Goal: Task Accomplishment & Management: Manage account settings

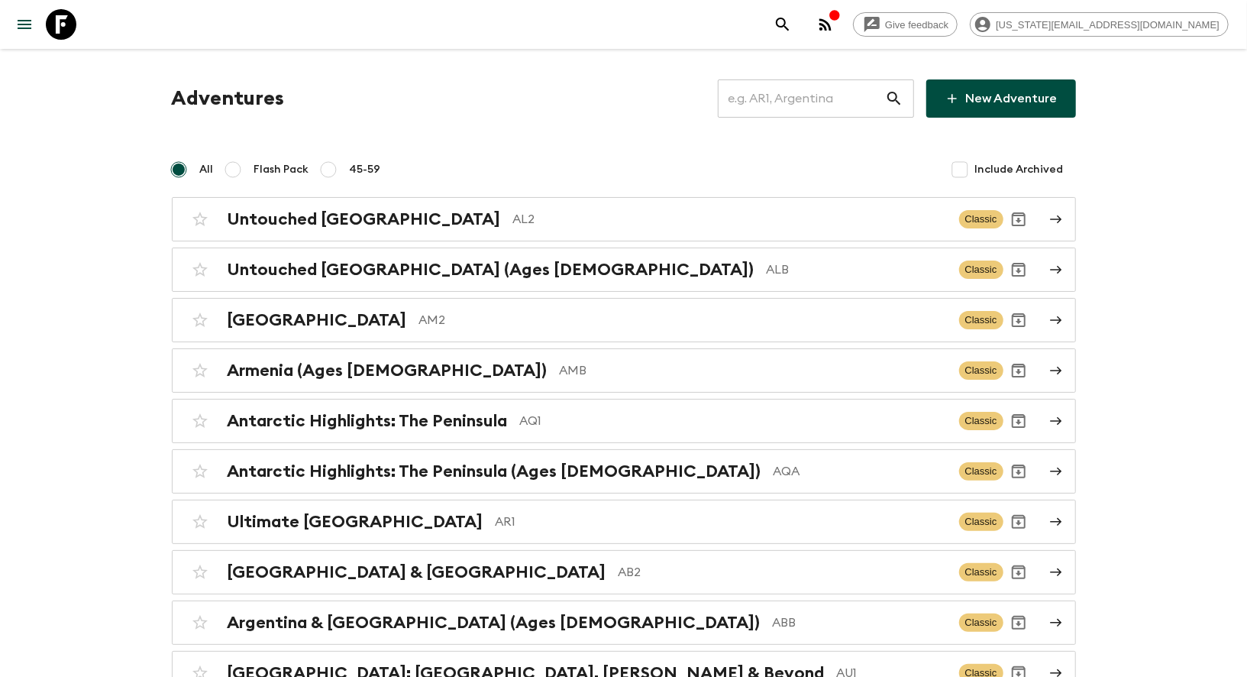
click at [770, 93] on input "text" at bounding box center [801, 98] width 167 height 43
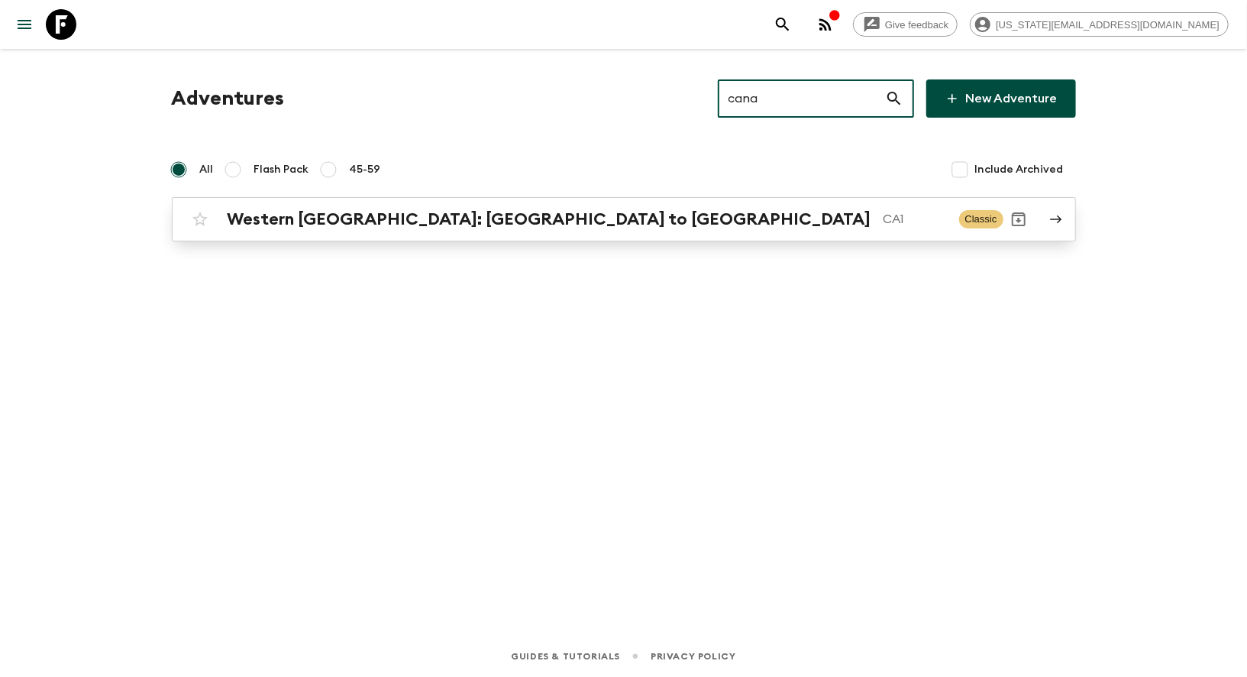
type input "cana"
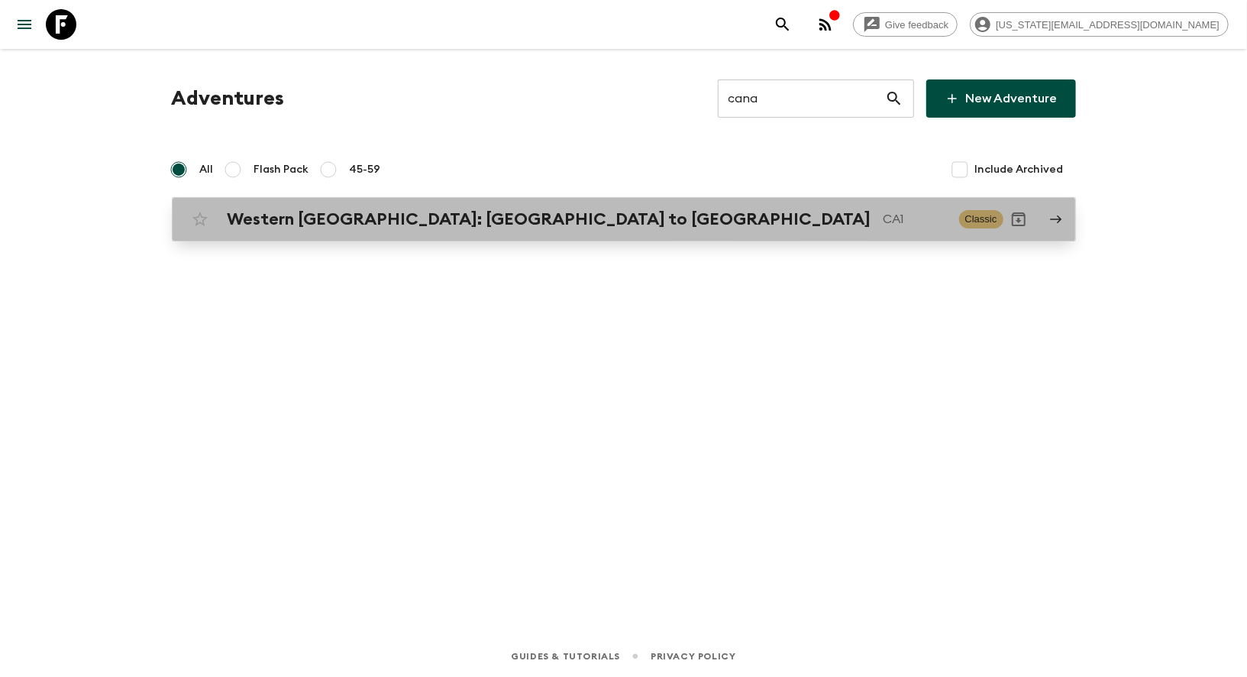
click at [884, 220] on p "CA1" at bounding box center [915, 219] width 63 height 18
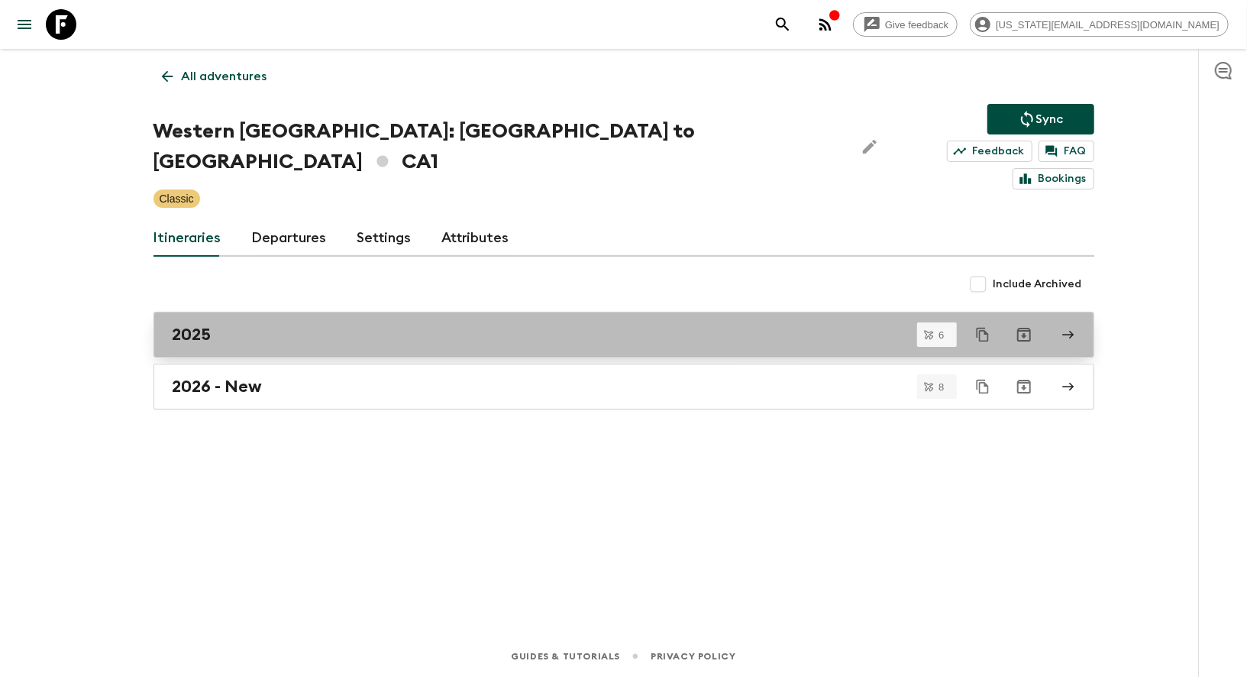
click at [459, 325] on div "2025" at bounding box center [610, 335] width 874 height 20
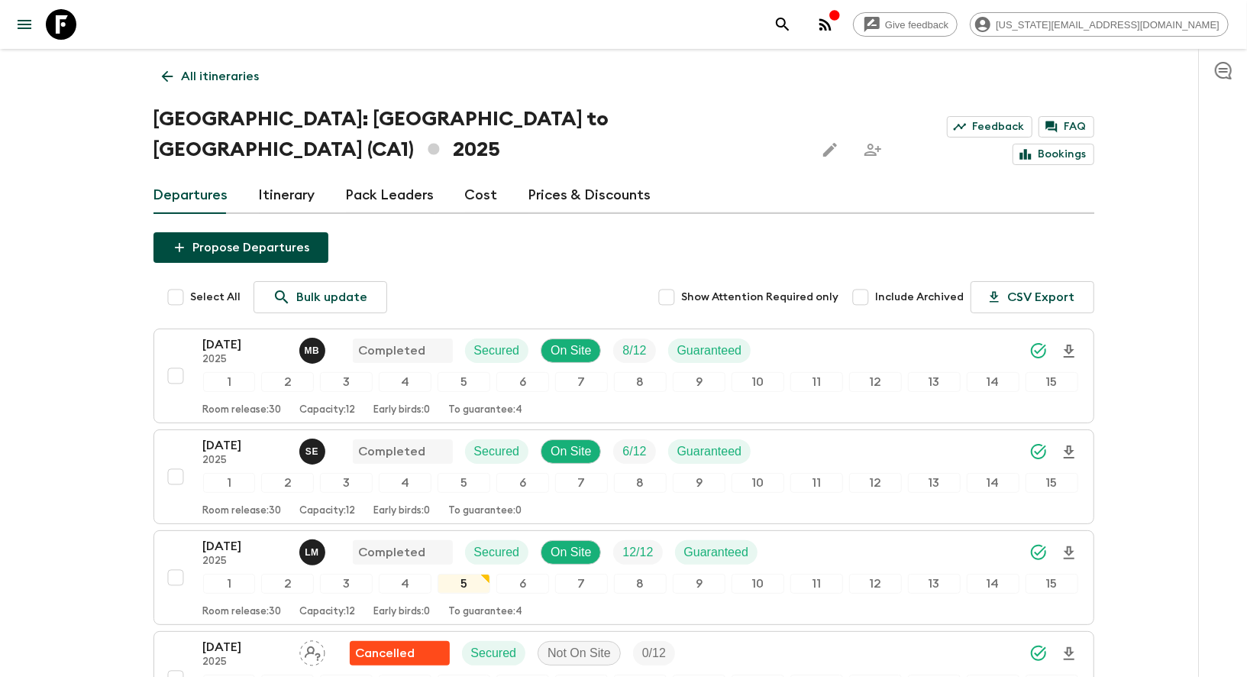
click at [864, 282] on input "Include Archived" at bounding box center [861, 297] width 31 height 31
checkbox input "true"
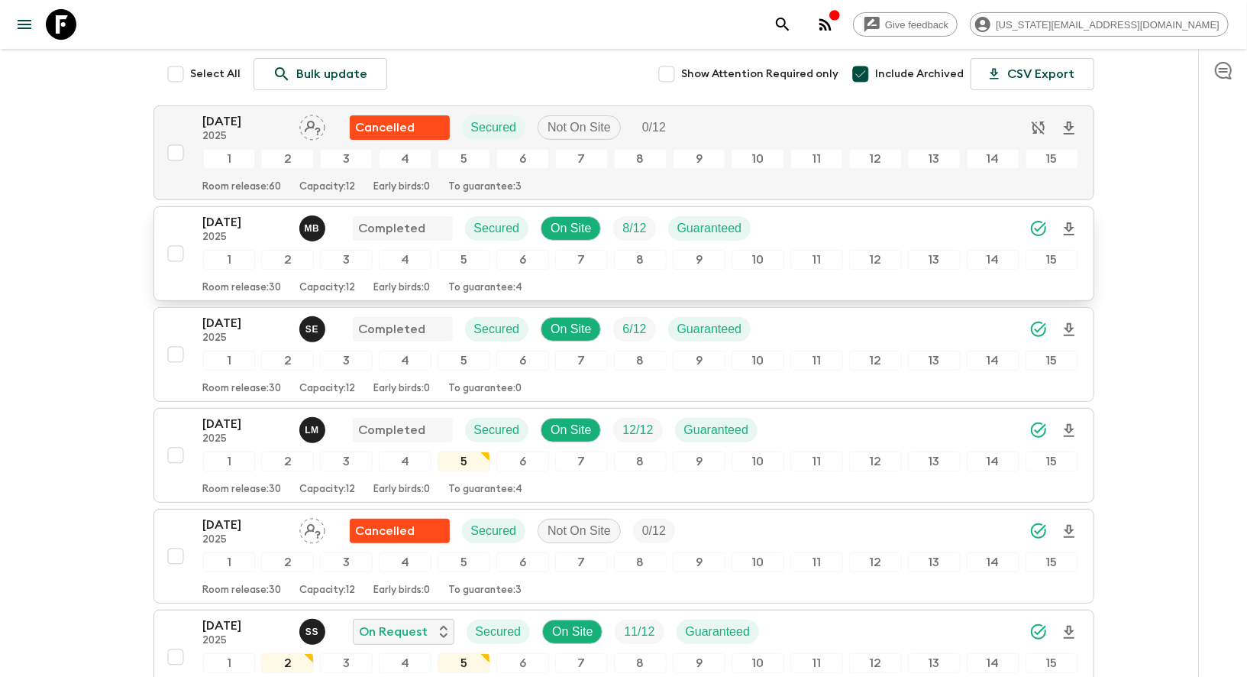
scroll to position [237, 0]
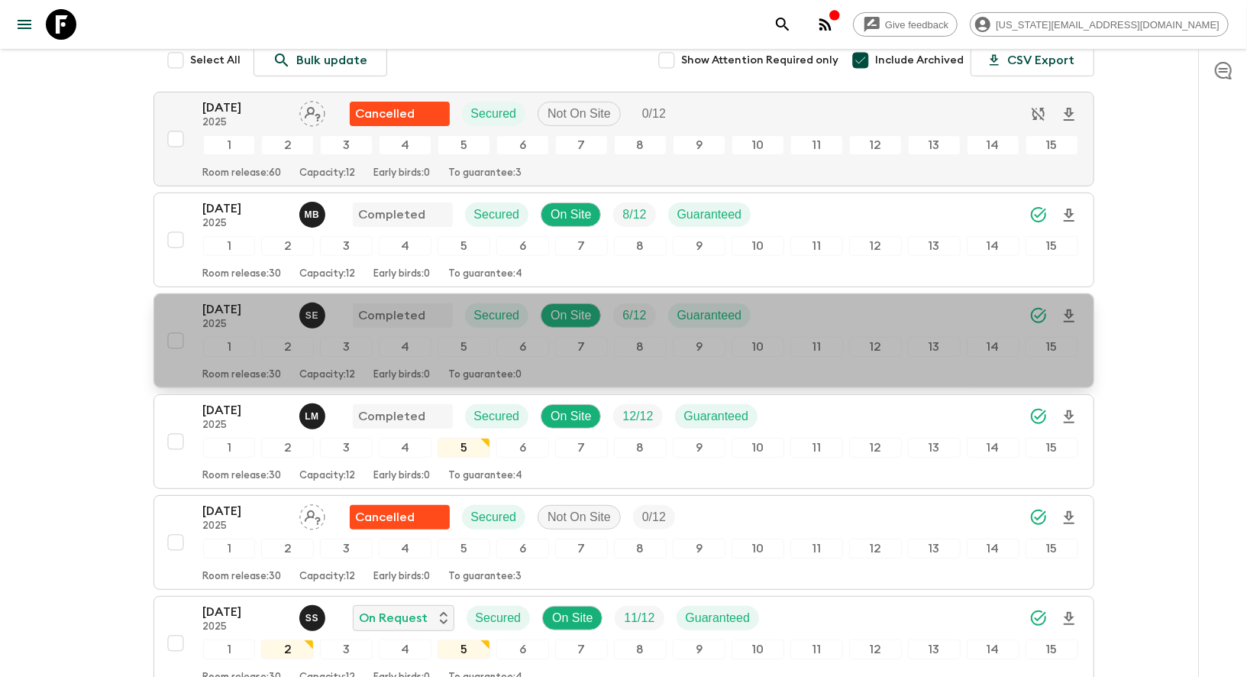
click at [231, 300] on p "[DATE]" at bounding box center [245, 309] width 84 height 18
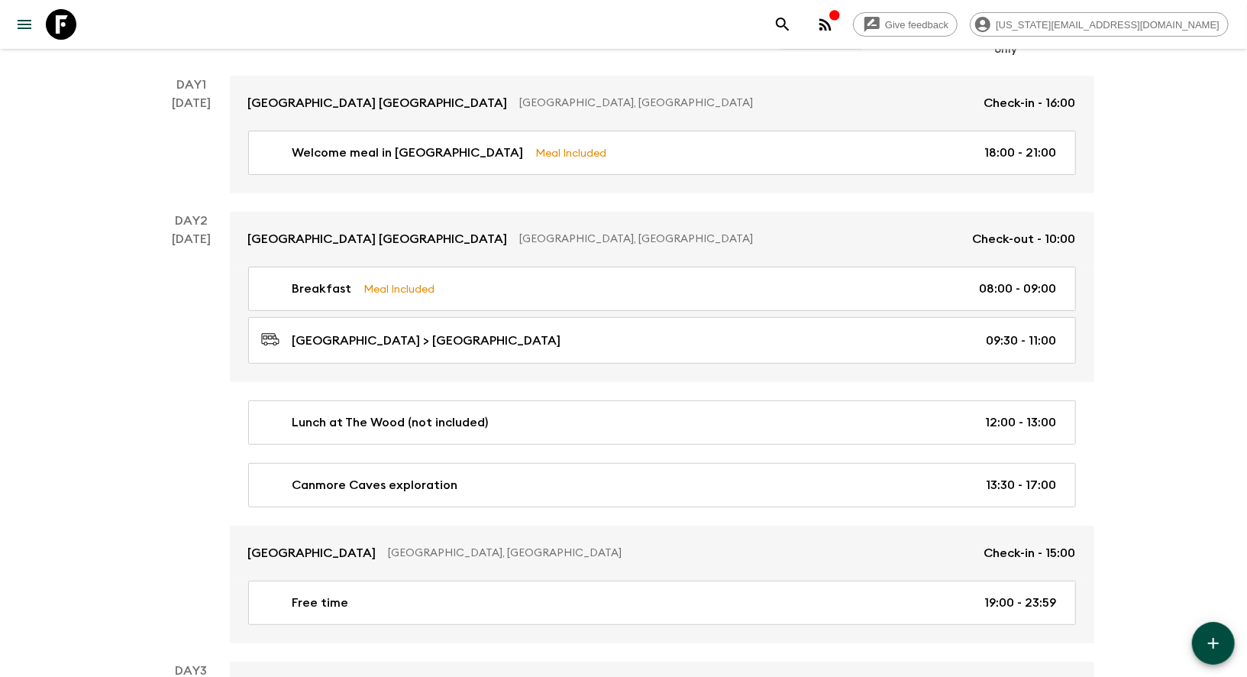
scroll to position [222, 0]
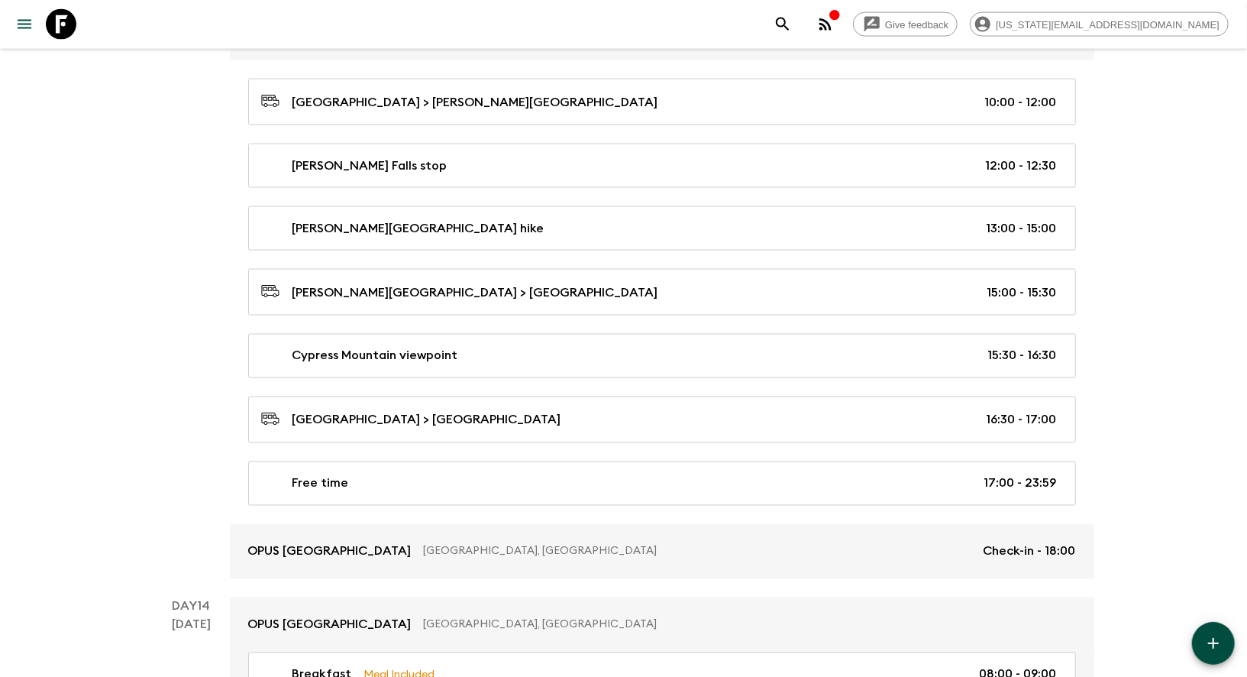
scroll to position [5636, 0]
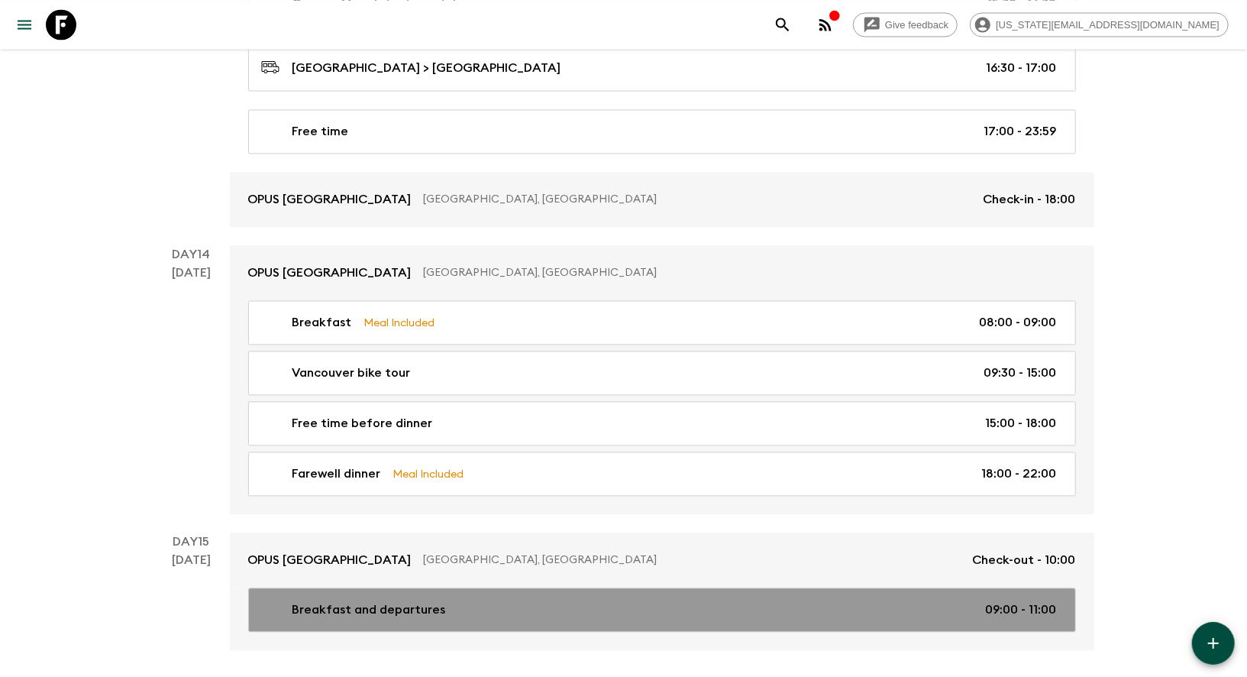
click at [387, 600] on p "Breakfast and departures" at bounding box center [370, 609] width 154 height 18
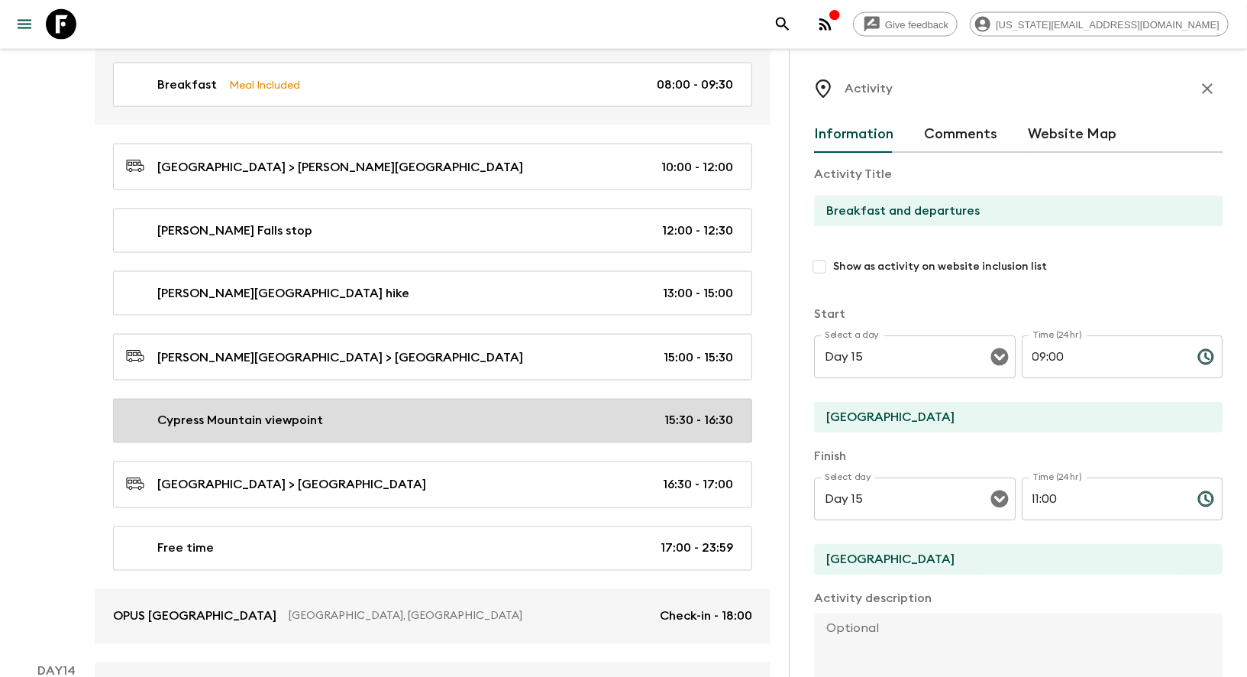
scroll to position [5208, 0]
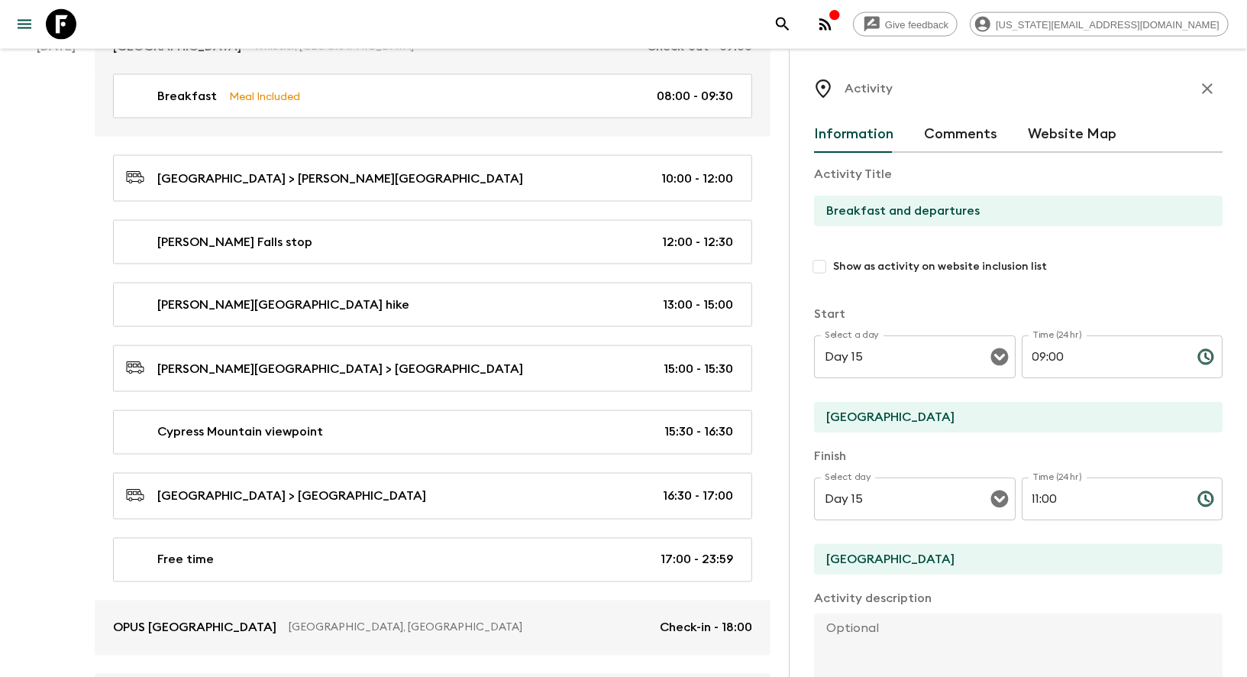
click at [1201, 86] on icon "button" at bounding box center [1207, 88] width 18 height 18
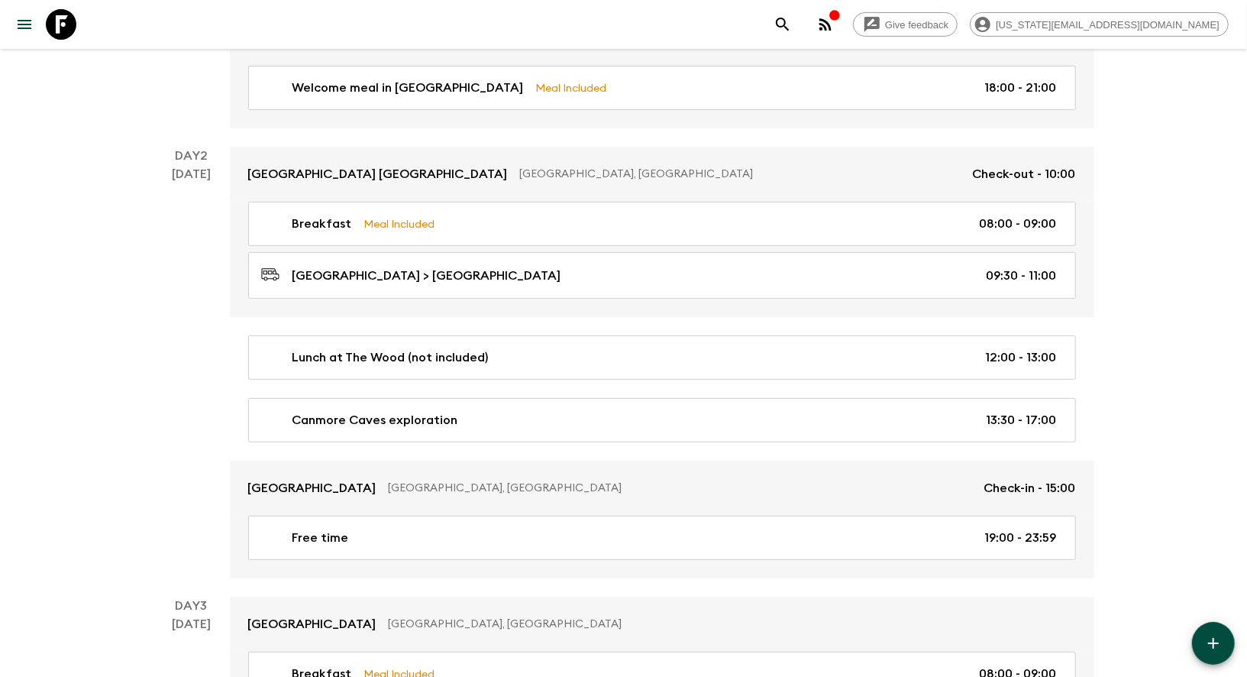
scroll to position [287, 0]
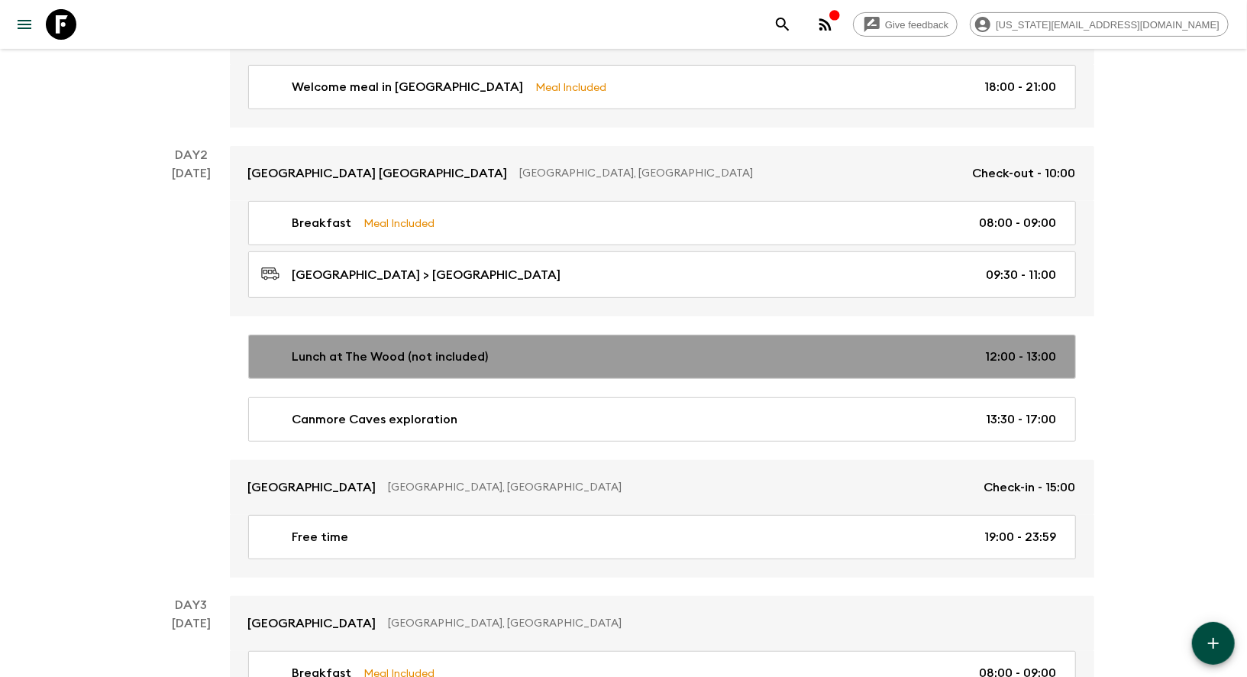
click at [361, 361] on p "Lunch at The Wood (not included)" at bounding box center [391, 357] width 196 height 18
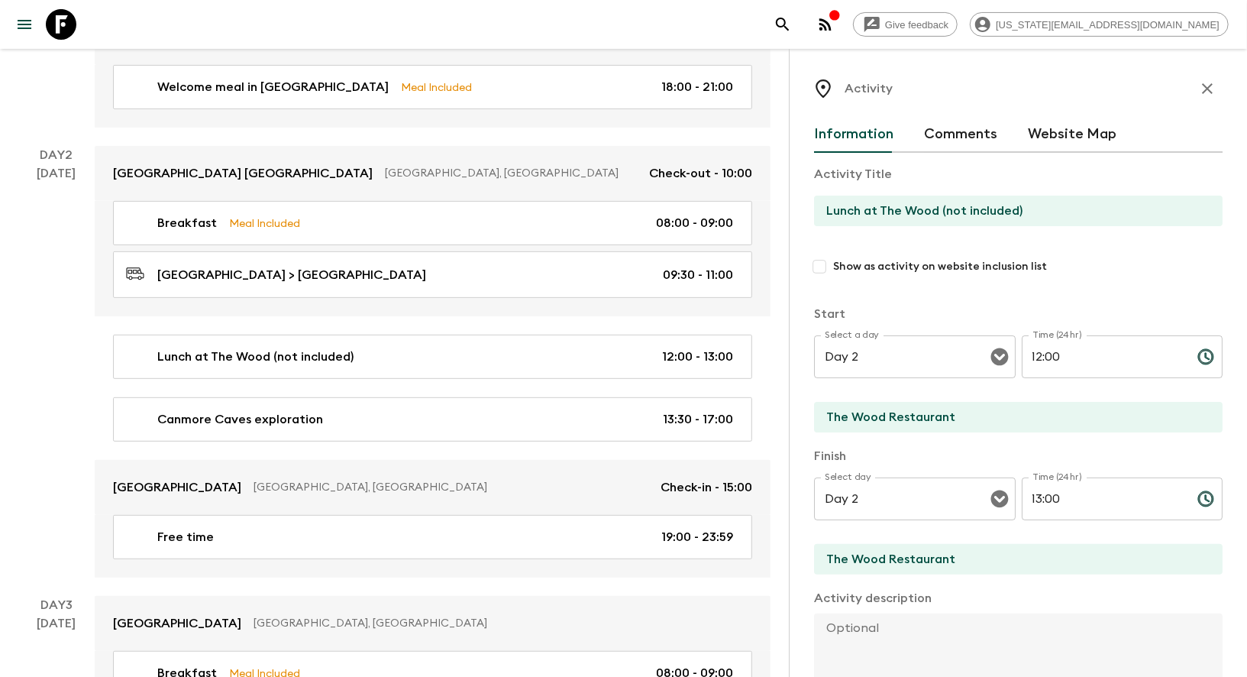
click at [866, 209] on input "Lunch at The Wood (not included)" at bounding box center [1012, 211] width 396 height 31
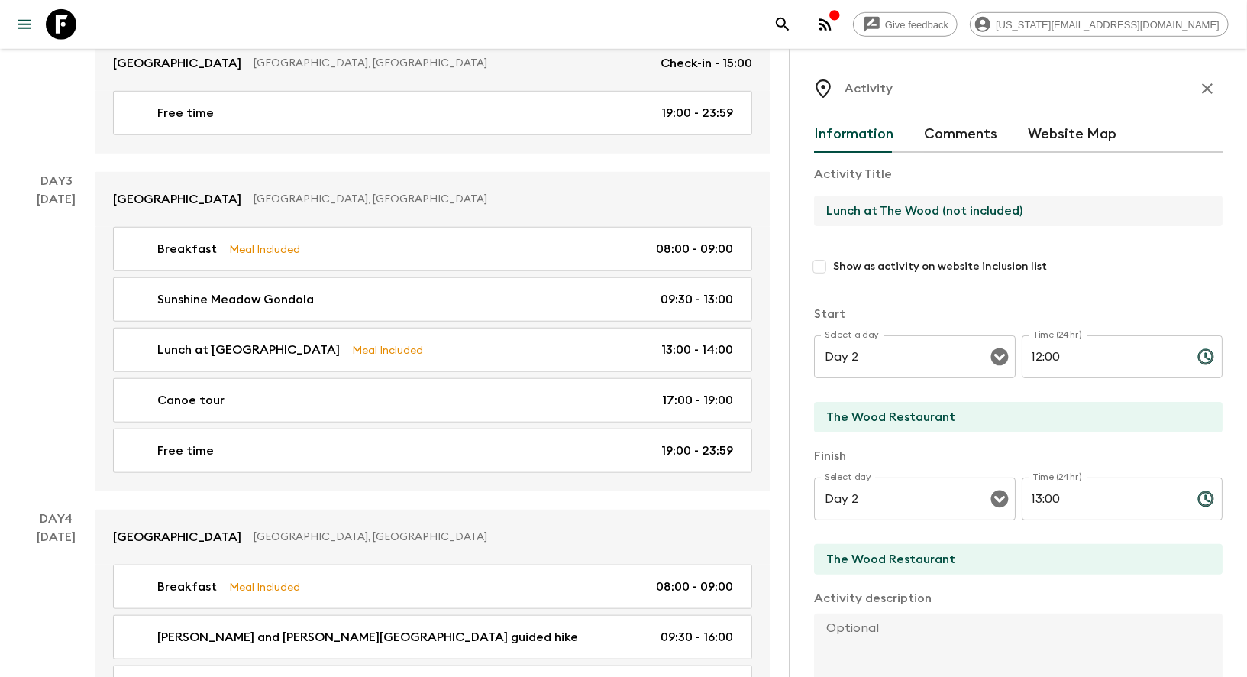
scroll to position [713, 0]
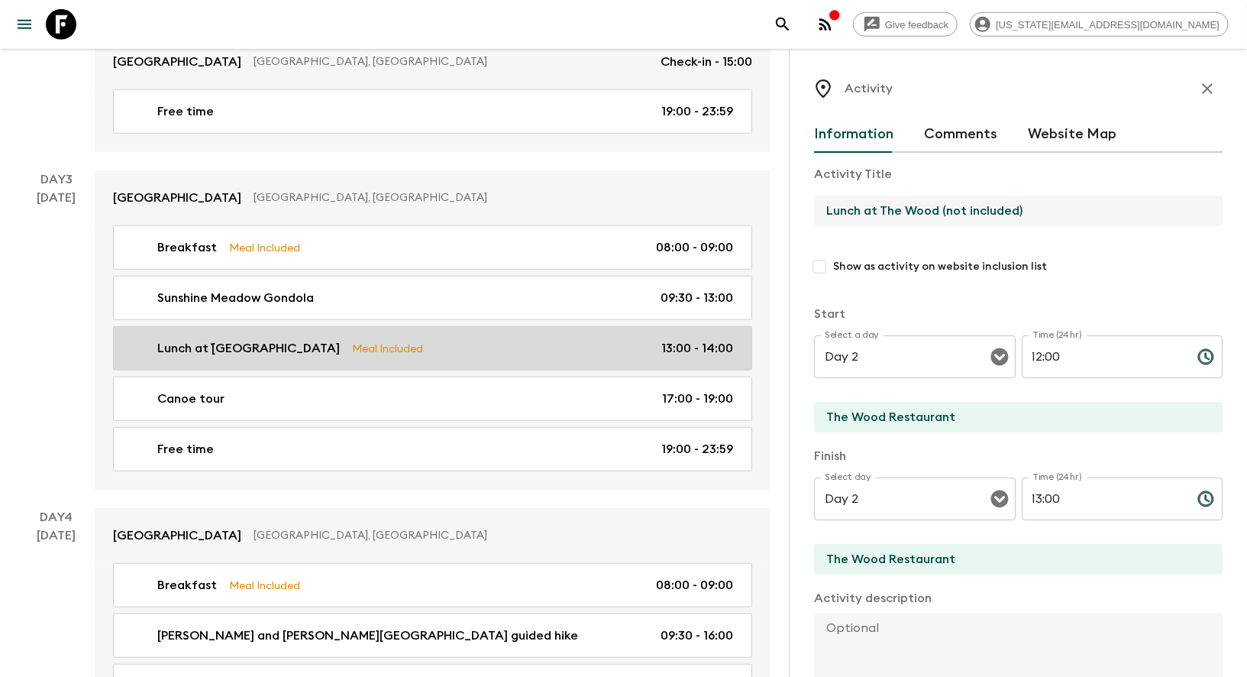
click at [179, 345] on p "Lunch at `[GEOGRAPHIC_DATA]" at bounding box center [248, 348] width 183 height 18
type input "Lunch at `[GEOGRAPHIC_DATA]"
type input "[GEOGRAPHIC_DATA]"
checkbox input "true"
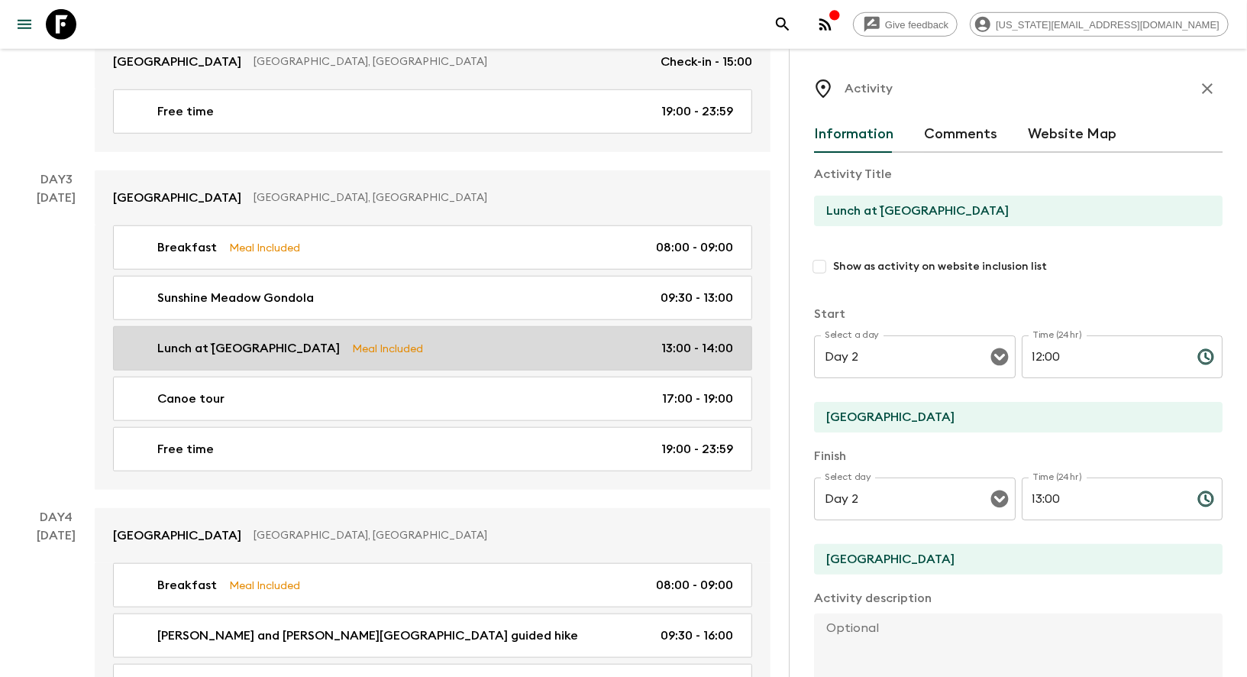
type input "Day 3"
type input "13:00"
type input "Day 3"
type input "14:00"
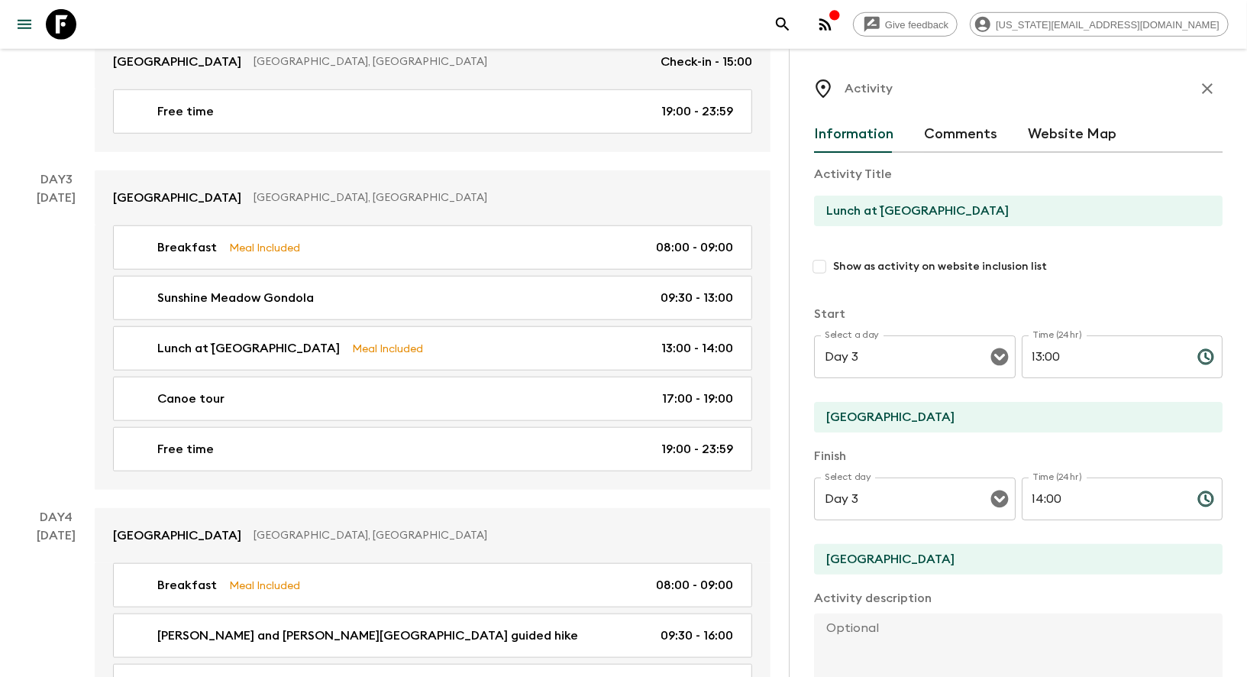
click at [883, 217] on input "Lunch at `[GEOGRAPHIC_DATA]" at bounding box center [1012, 211] width 396 height 31
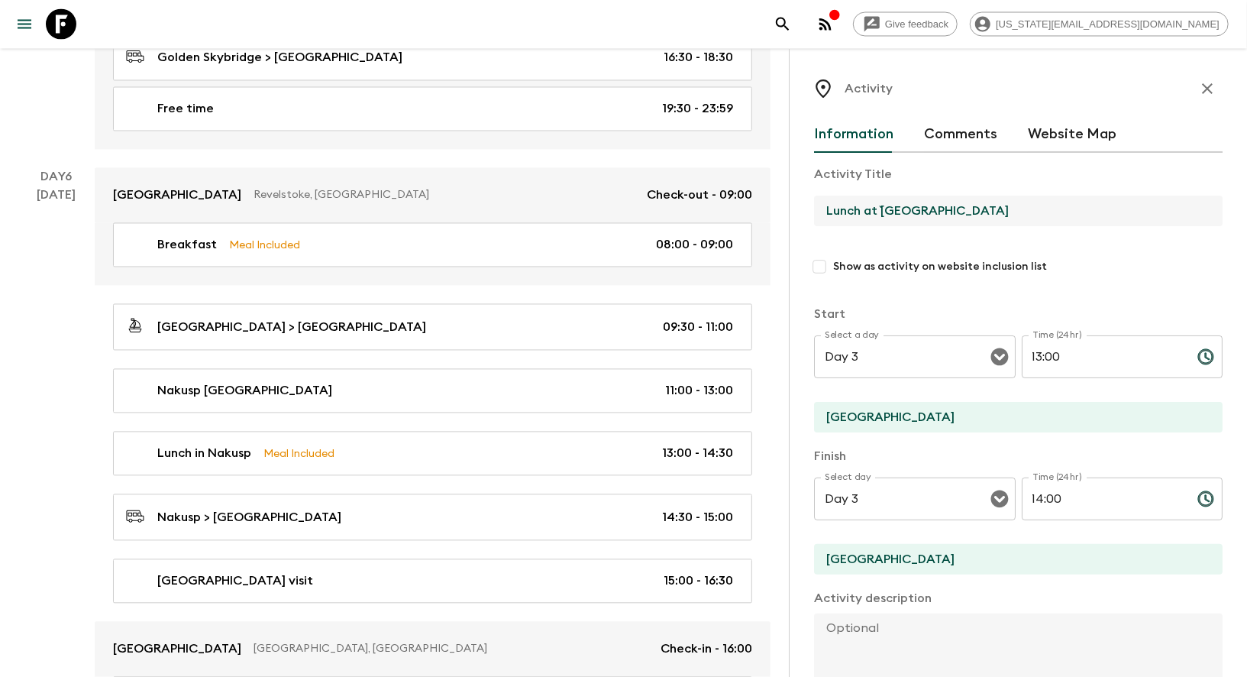
scroll to position [1872, 0]
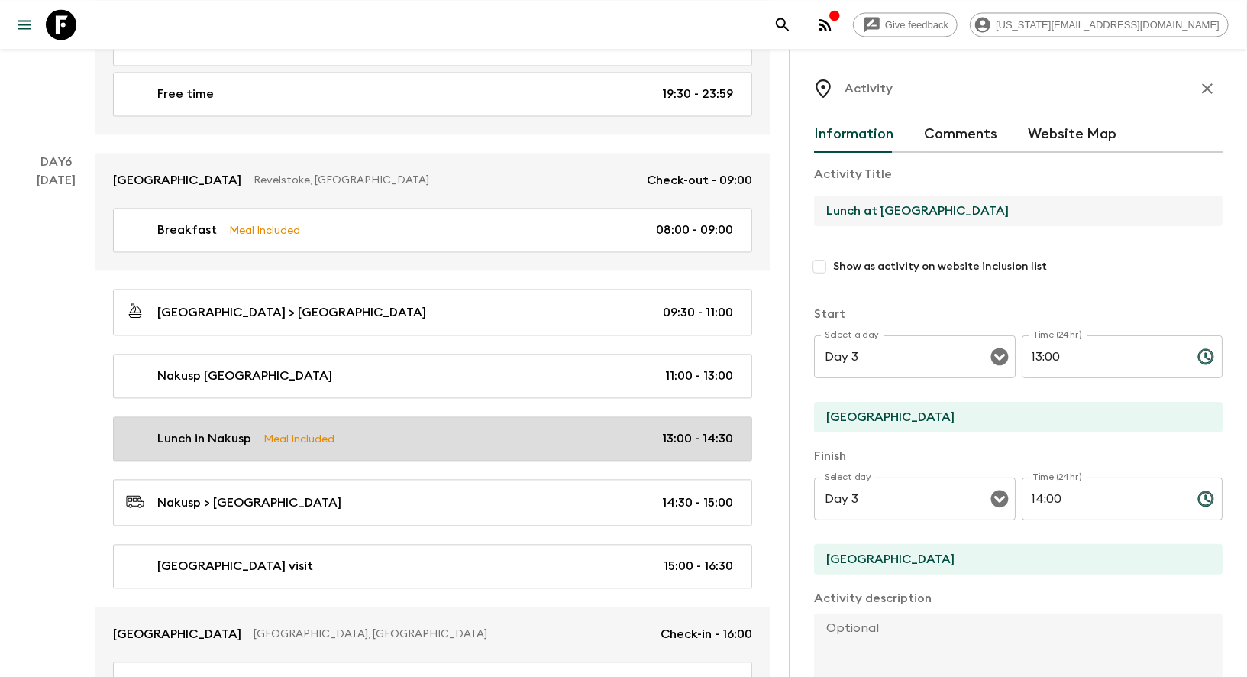
click at [271, 430] on p "Meal Included" at bounding box center [299, 438] width 71 height 17
type input "Lunch in Nakusp"
type input "Nakusp"
type input "Day 6"
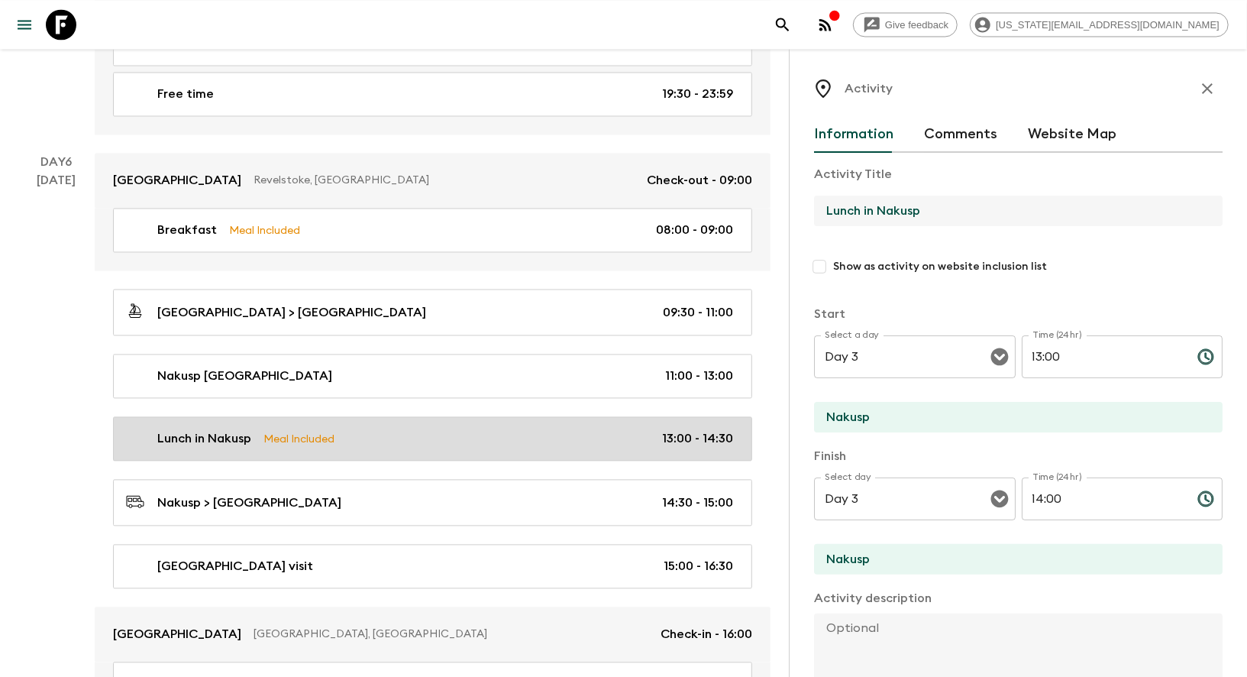
type input "Day 6"
type input "14:30"
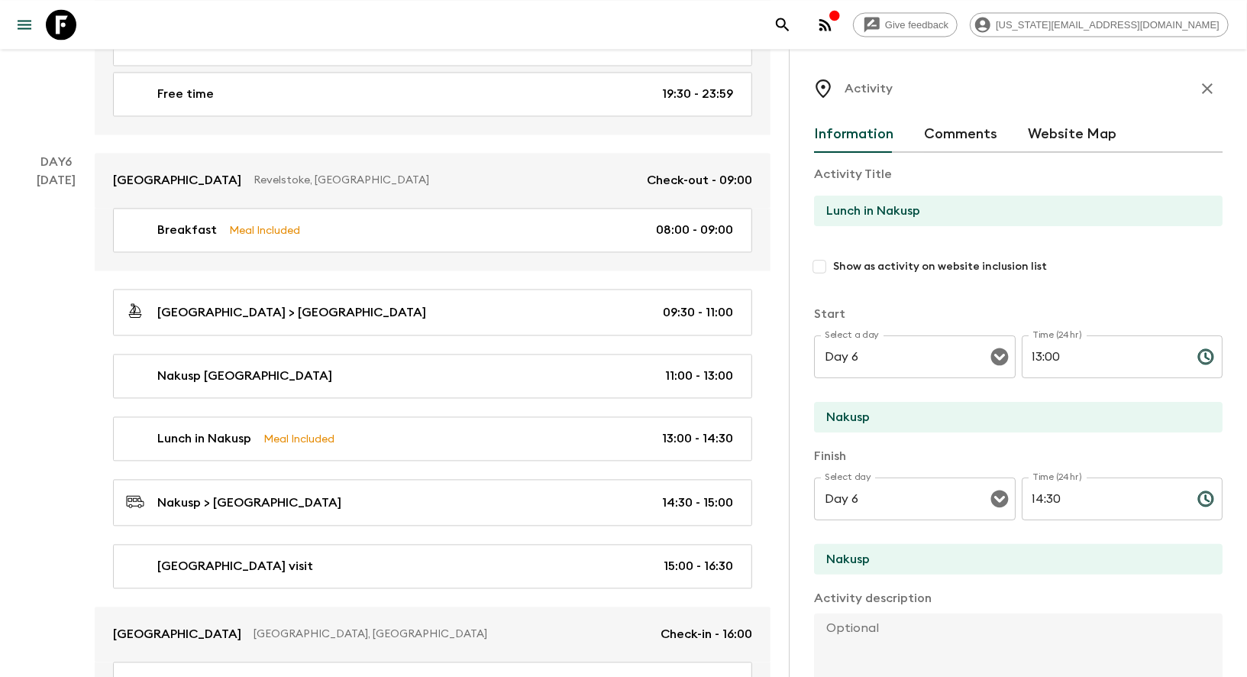
click at [865, 218] on input "Lunch in Nakusp" at bounding box center [1012, 211] width 396 height 31
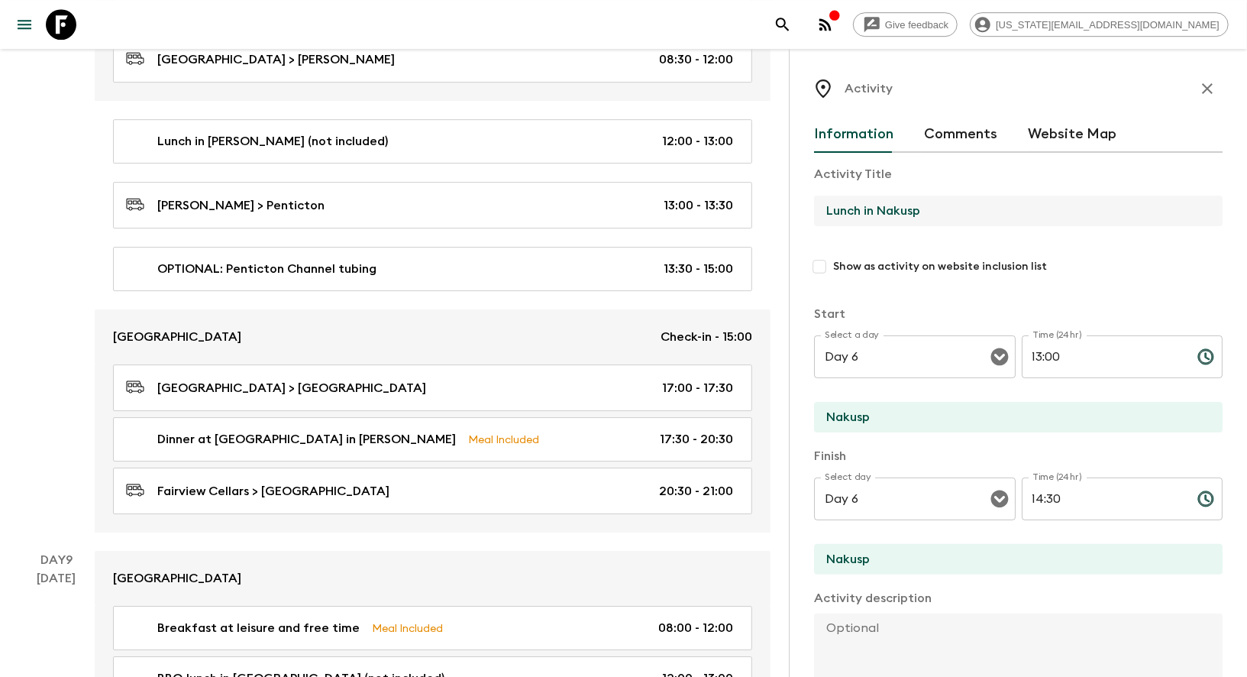
scroll to position [3076, 0]
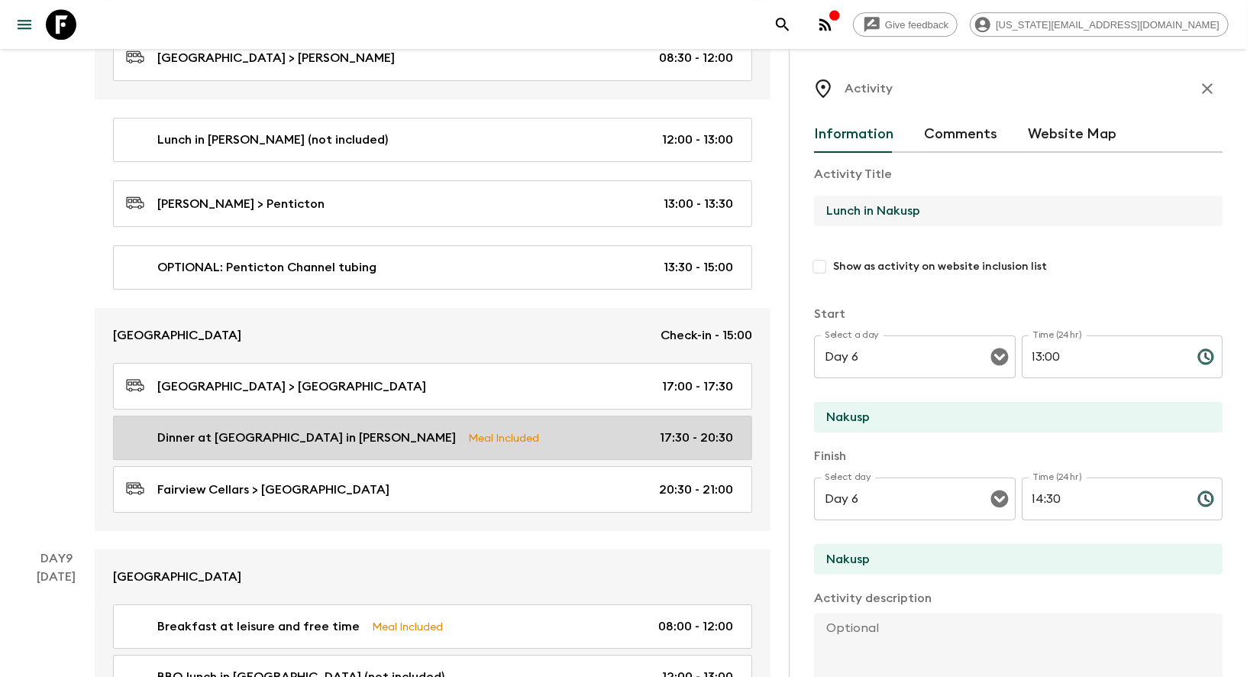
click at [257, 416] on link "Dinner at [GEOGRAPHIC_DATA] in [PERSON_NAME] Meal Included 17:30 - 20:30" at bounding box center [432, 438] width 639 height 44
type input "Dinner at [GEOGRAPHIC_DATA] in [PERSON_NAME]"
type input "Fairview Cellars"
type textarea "Dinner at [GEOGRAPHIC_DATA], featuring fantastic views, great food, beer, and w…"
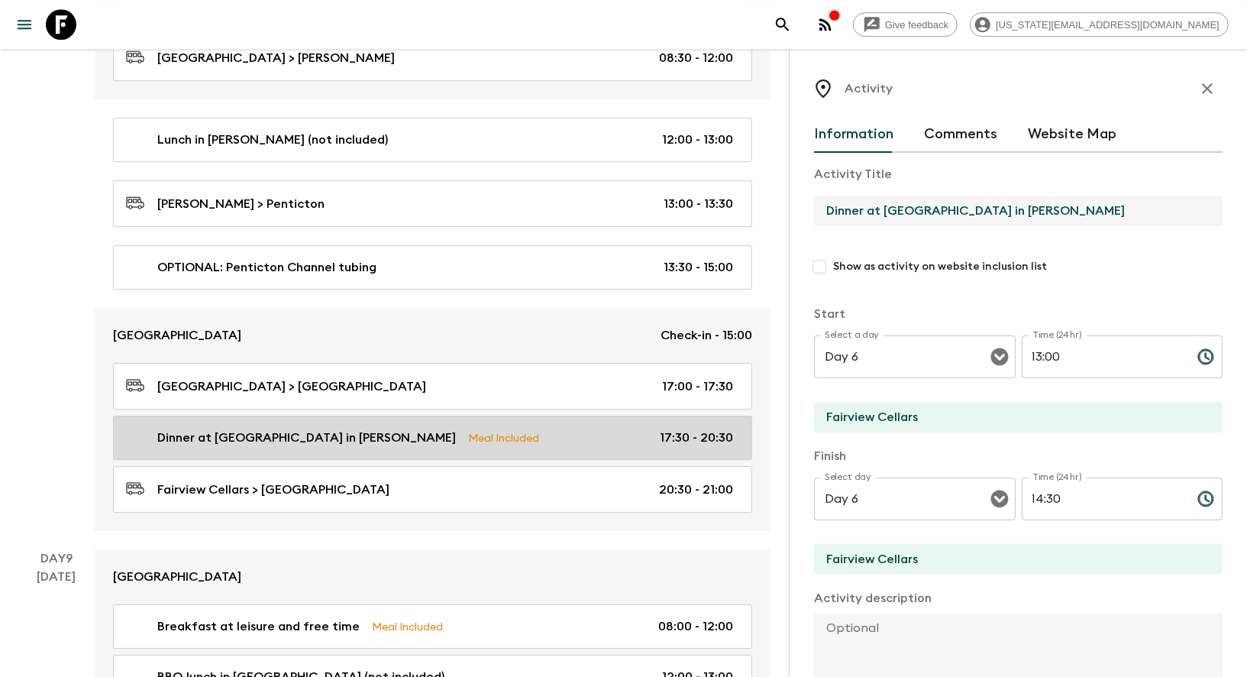
type input "Day 8"
type input "17:30"
type input "Day 8"
type input "20:30"
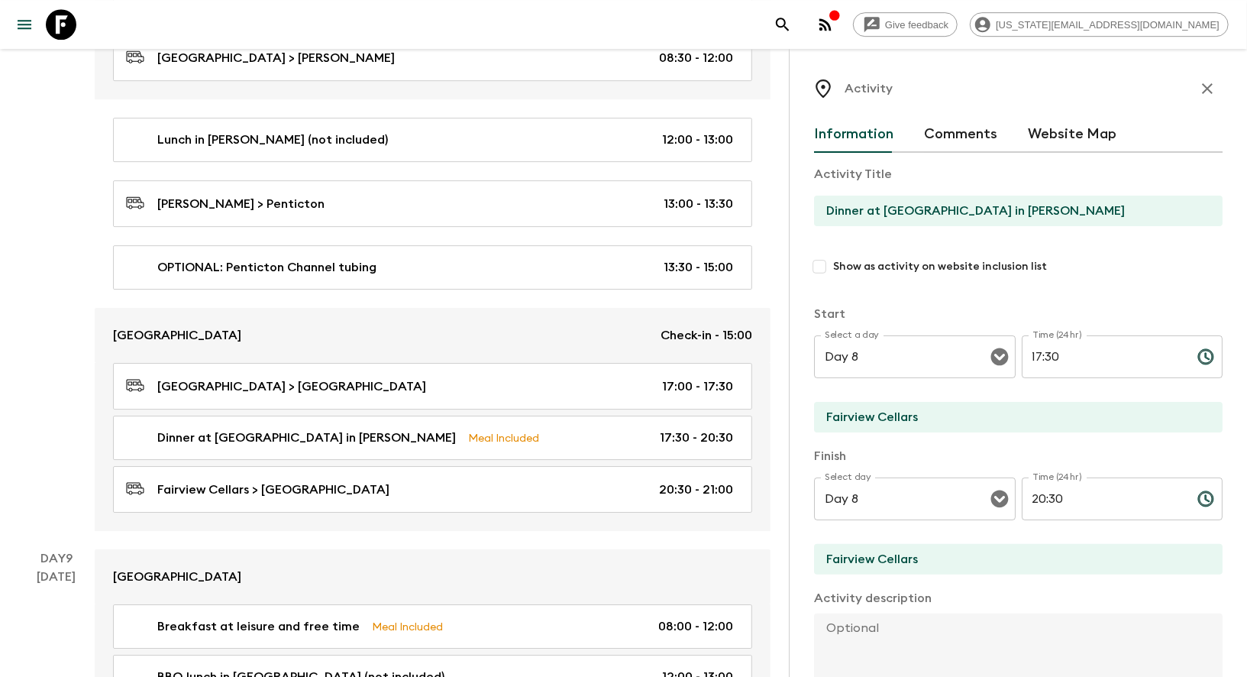
click at [893, 216] on input "Dinner at [GEOGRAPHIC_DATA] in [PERSON_NAME]" at bounding box center [1012, 211] width 396 height 31
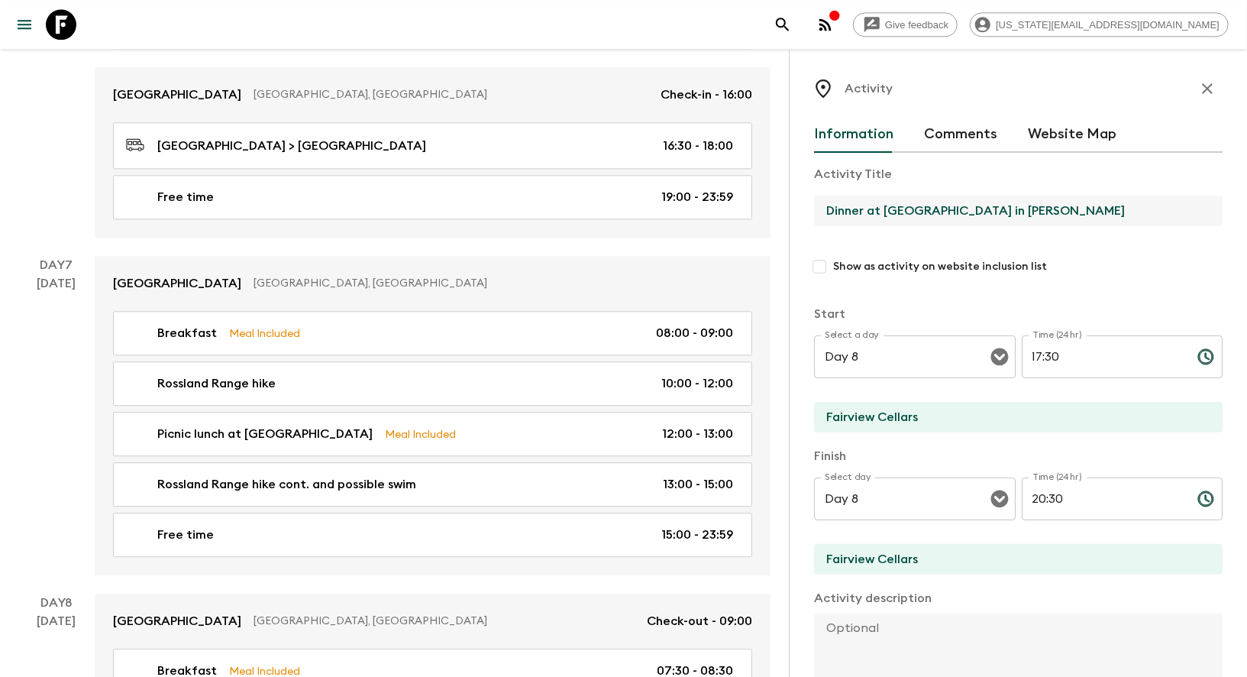
scroll to position [2437, 0]
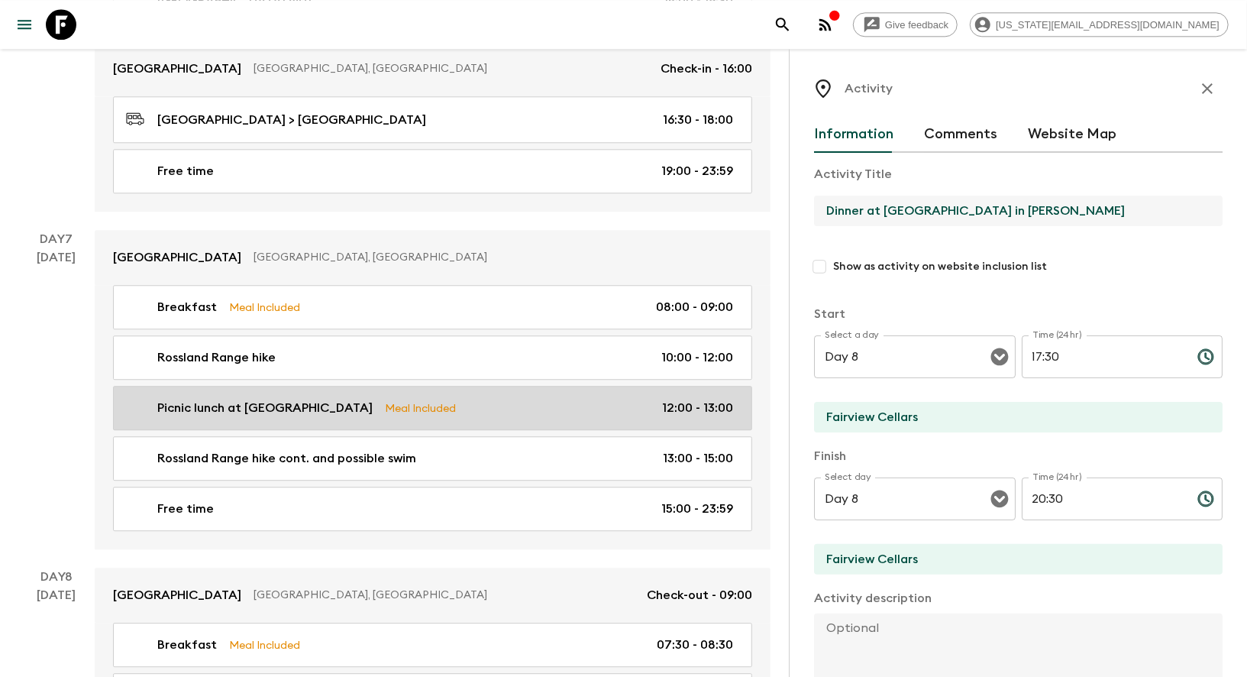
click at [256, 399] on p "Picnic lunch at [GEOGRAPHIC_DATA]" at bounding box center [264, 408] width 215 height 18
type input "Picnic lunch at [GEOGRAPHIC_DATA]"
type input "Rossland Range"
type input "Day 7"
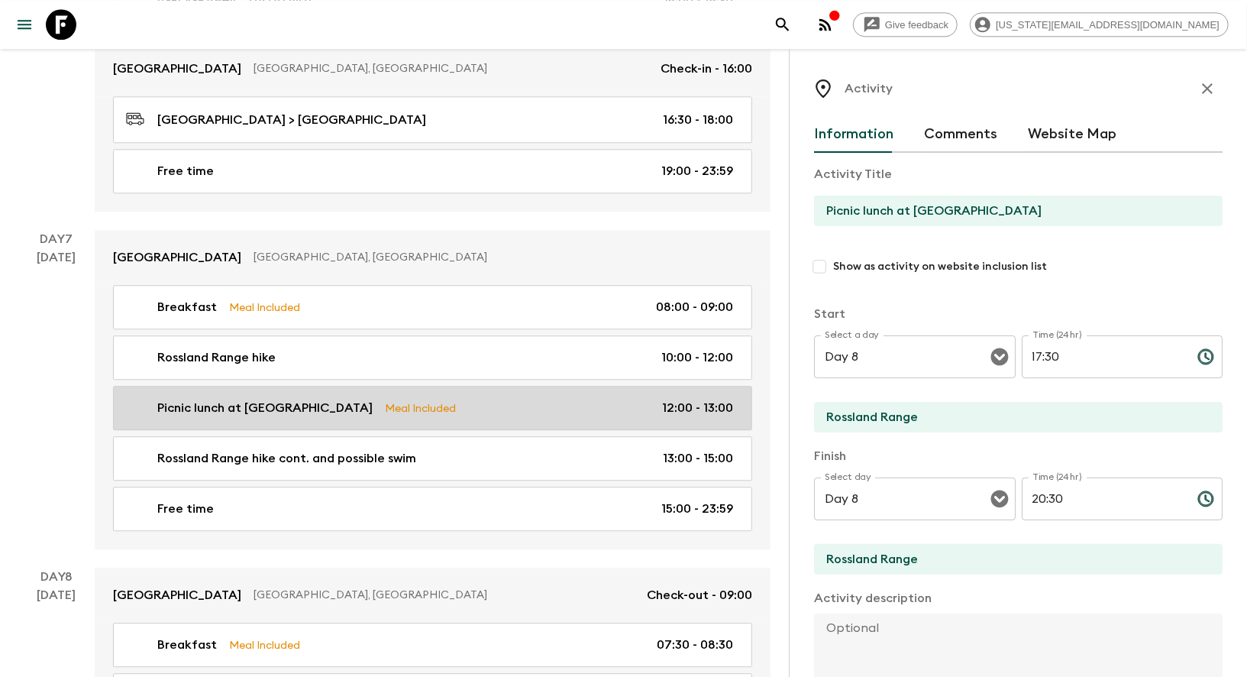
type input "12:00"
type input "Day 7"
type input "13:00"
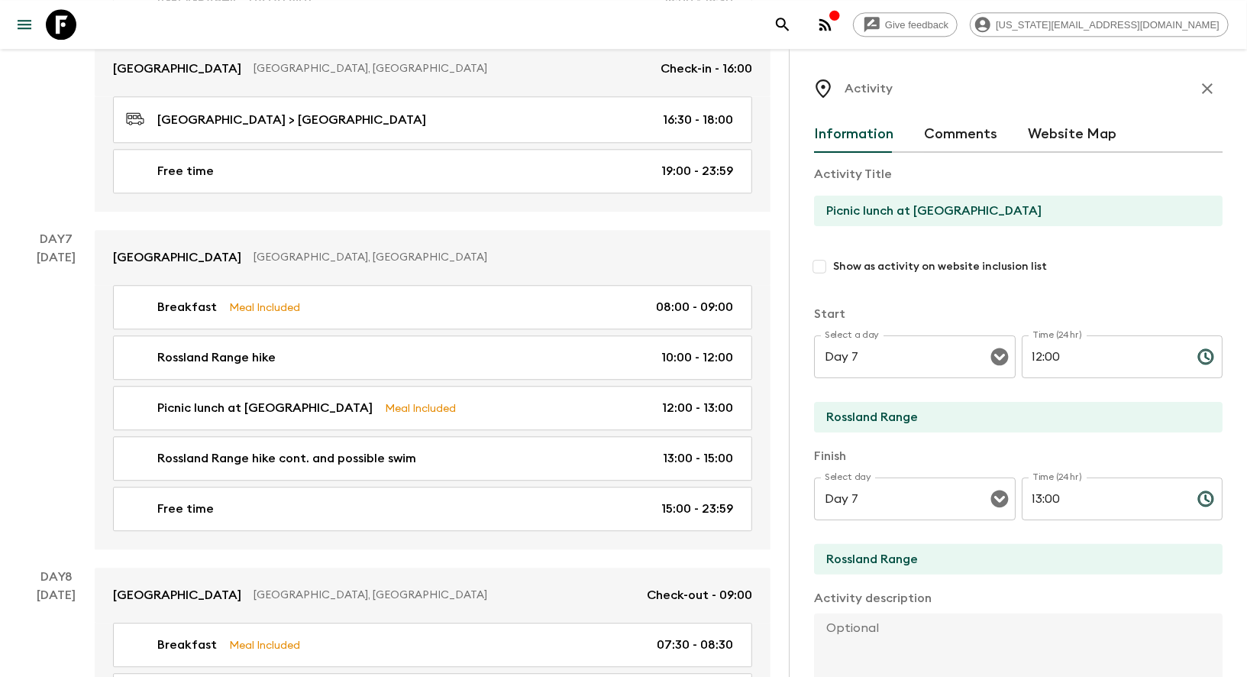
click at [893, 218] on input "Picnic lunch at [GEOGRAPHIC_DATA]" at bounding box center [1012, 211] width 396 height 31
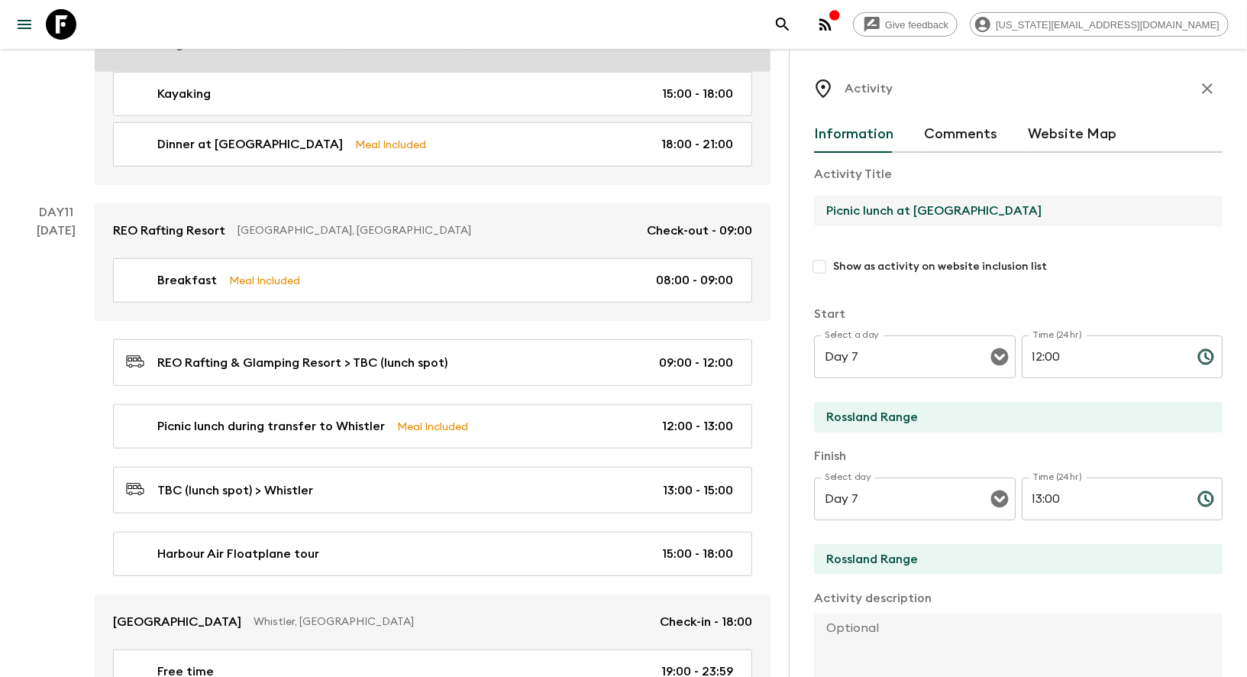
scroll to position [4160, 0]
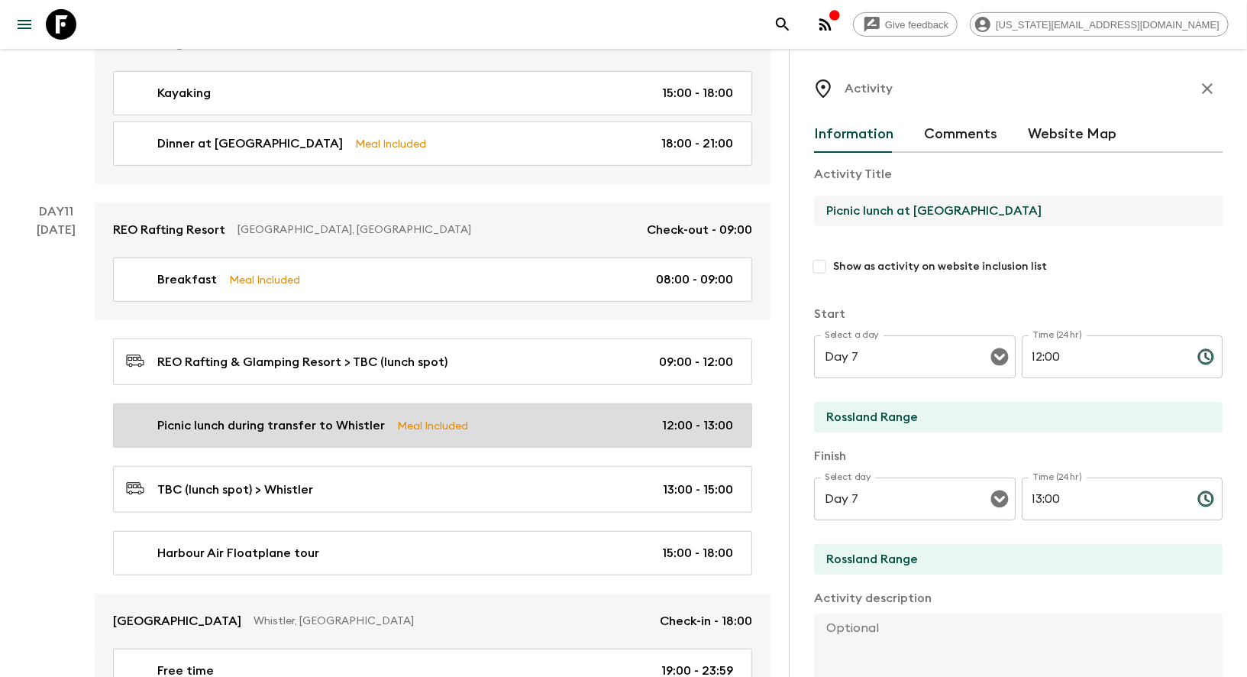
click at [626, 416] on div "Picnic lunch during transfer to Whistler Meal Included 12:00 - 13:00" at bounding box center [429, 425] width 607 height 18
type input "Picnic lunch during transfer to Whistler"
type input "TBC (lunch spot)"
type textarea "Picnic lunch purchased from [GEOGRAPHIC_DATA] prior to departure."
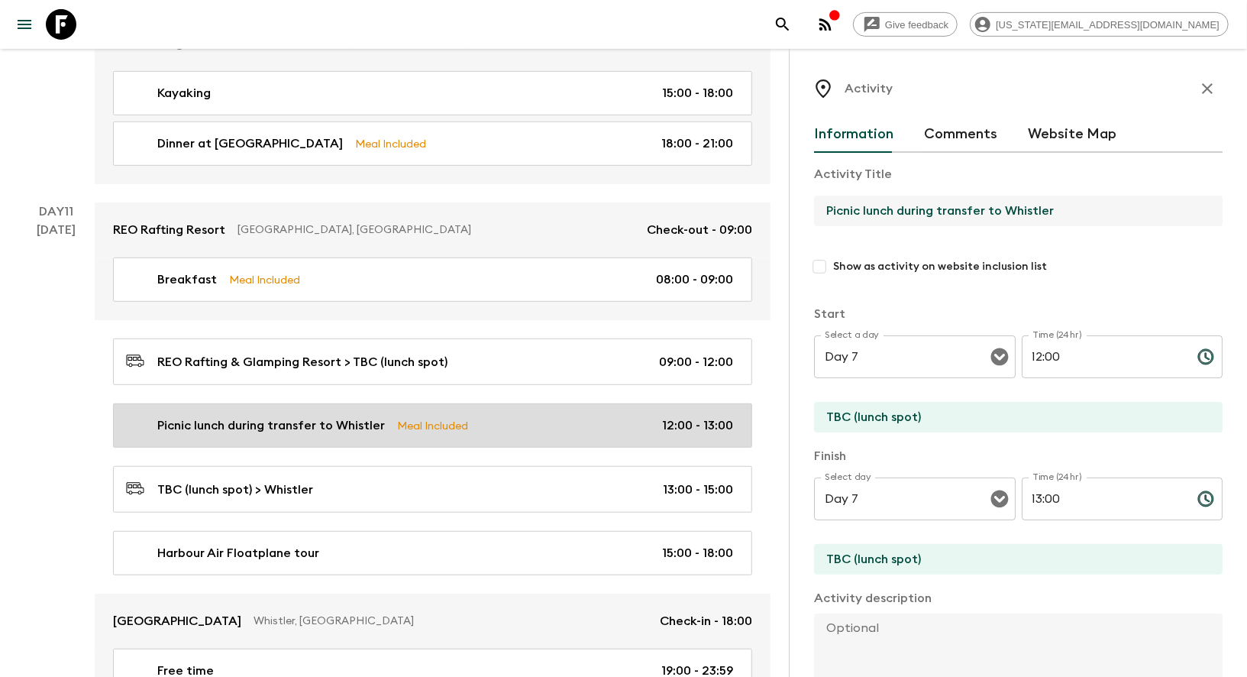
type input "Day 11"
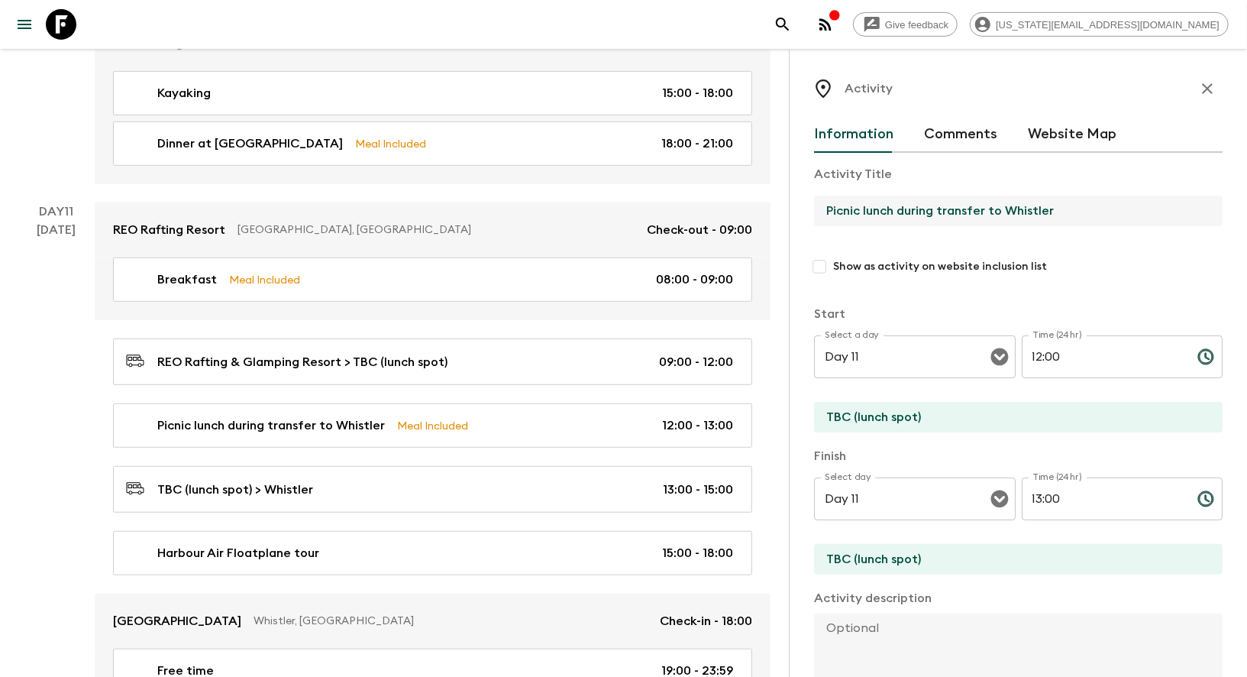
click at [922, 212] on input "Picnic lunch during transfer to Whistler" at bounding box center [1012, 211] width 396 height 31
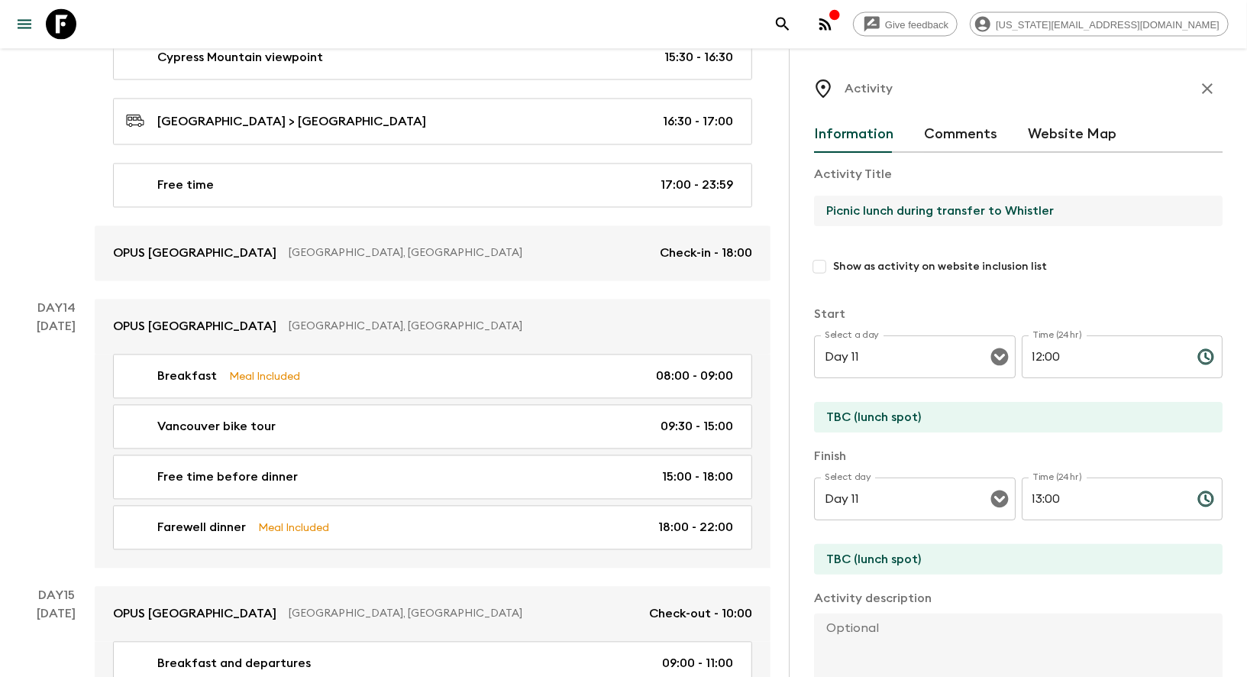
scroll to position [5596, 0]
